Goal: Task Accomplishment & Management: Use online tool/utility

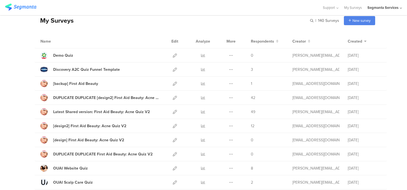
scroll to position [26, 0]
click at [174, 82] on icon at bounding box center [175, 83] width 4 height 4
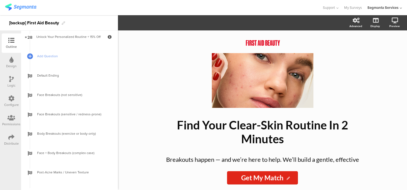
scroll to position [549, 0]
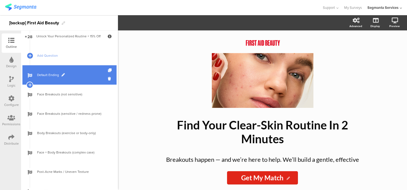
click at [78, 76] on span "Default Ending" at bounding box center [72, 75] width 71 height 6
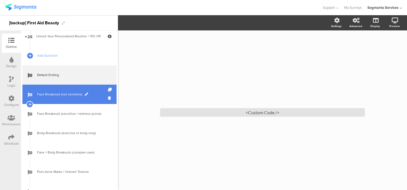
click at [79, 93] on span "Face Breakouts (not sensitive)" at bounding box center [72, 95] width 71 height 6
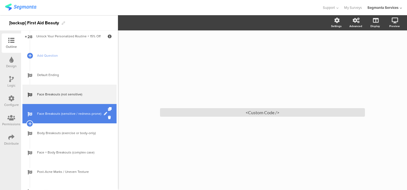
click at [68, 107] on link "Face Breakouts (sensitive / redness-prone)" at bounding box center [69, 113] width 94 height 19
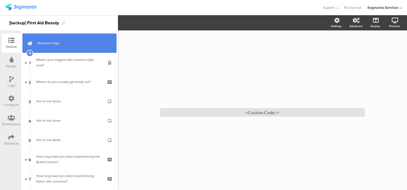
click at [87, 50] on link "Welcome Page" at bounding box center [69, 42] width 94 height 19
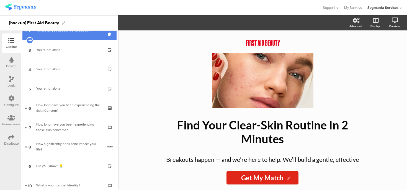
scroll to position [56, 0]
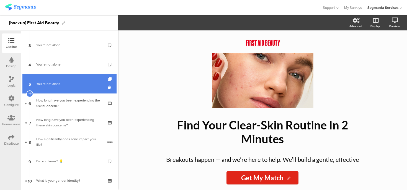
click at [79, 86] on div "You’re not alone." at bounding box center [69, 84] width 66 height 6
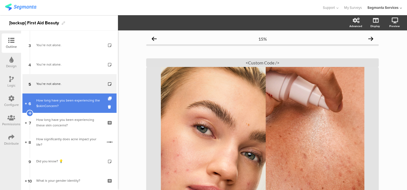
click at [79, 101] on div "How long have you been experiencing the $skinConcern?" at bounding box center [69, 103] width 66 height 11
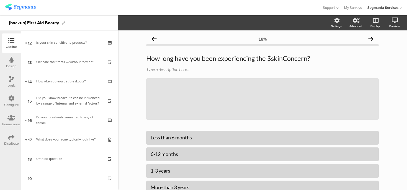
scroll to position [240, 0]
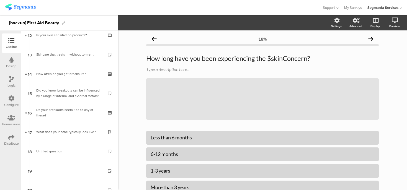
click at [11, 82] on icon at bounding box center [11, 79] width 5 height 6
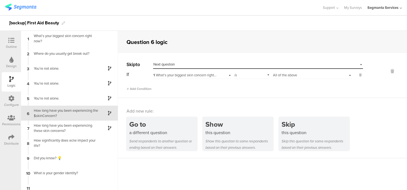
scroll to position [2, 0]
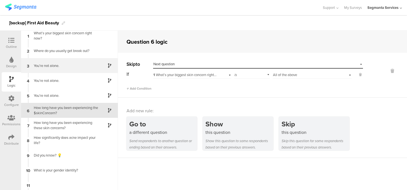
click at [82, 67] on div "You’re not alone." at bounding box center [64, 65] width 69 height 5
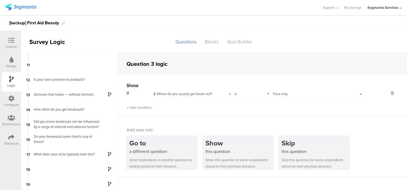
scroll to position [148, 0]
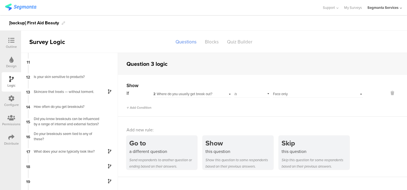
click at [81, 96] on div "13 Skincare that treats — without torment." at bounding box center [69, 91] width 97 height 15
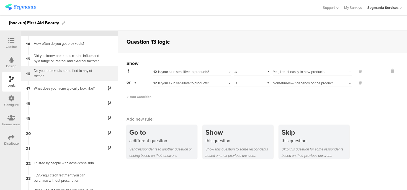
scroll to position [259, 0]
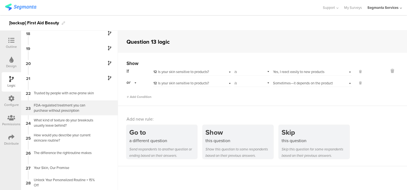
click at [58, 108] on div "FDA-regulated treatment you can purchase without prescription" at bounding box center [64, 108] width 69 height 11
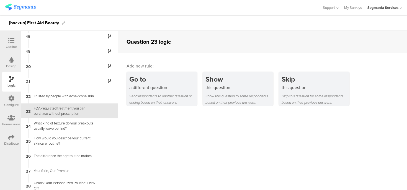
scroll to position [256, 0]
click at [58, 108] on div "FDA-regulated treatment you can purchase without prescription" at bounding box center [64, 110] width 69 height 11
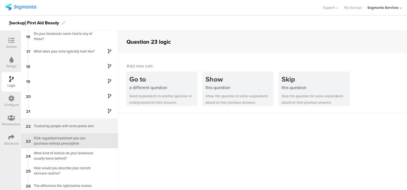
scroll to position [256, 0]
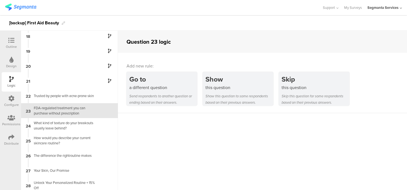
click at [9, 48] on div "Outline" at bounding box center [11, 46] width 11 height 5
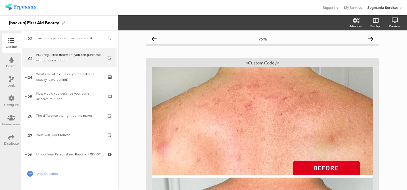
scroll to position [435, 0]
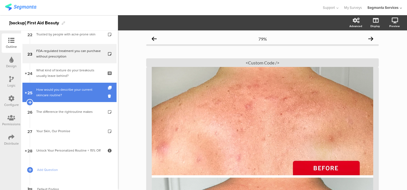
click at [56, 94] on div "How would you describe your current skincare routine?" at bounding box center [69, 92] width 66 height 11
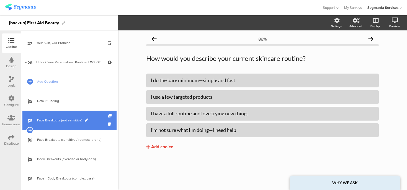
scroll to position [524, 0]
click at [61, 119] on span "Face Breakouts (not sensitive)" at bounding box center [72, 120] width 71 height 6
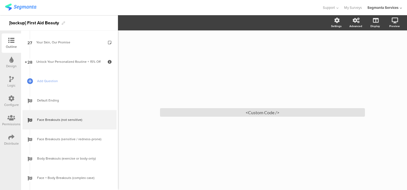
click at [10, 97] on icon at bounding box center [11, 98] width 6 height 6
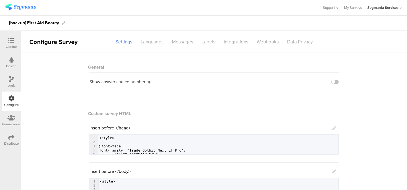
click at [207, 44] on div "Labels" at bounding box center [208, 42] width 22 height 10
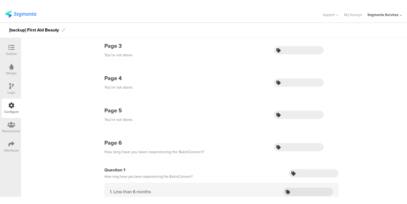
scroll to position [313, 0]
